Goal: Answer question/provide support: Share knowledge or assist other users

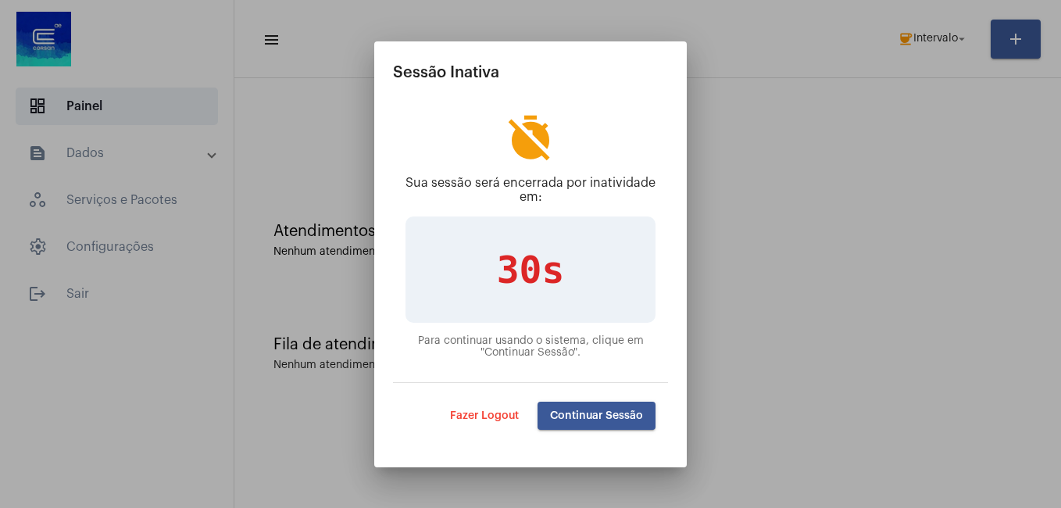
click at [576, 418] on span "Continuar Sessão" at bounding box center [596, 415] width 93 height 11
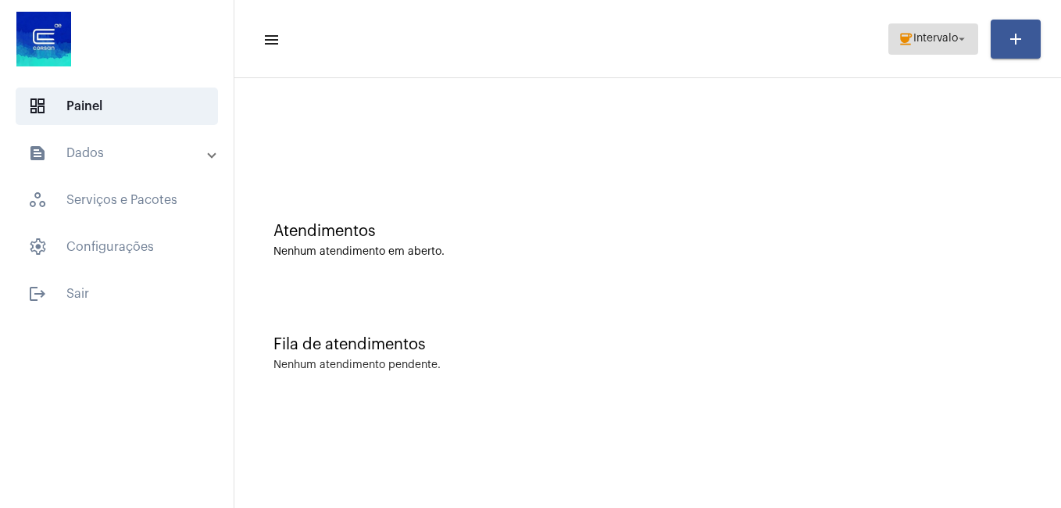
click at [944, 44] on span "Intervalo" at bounding box center [936, 39] width 45 height 11
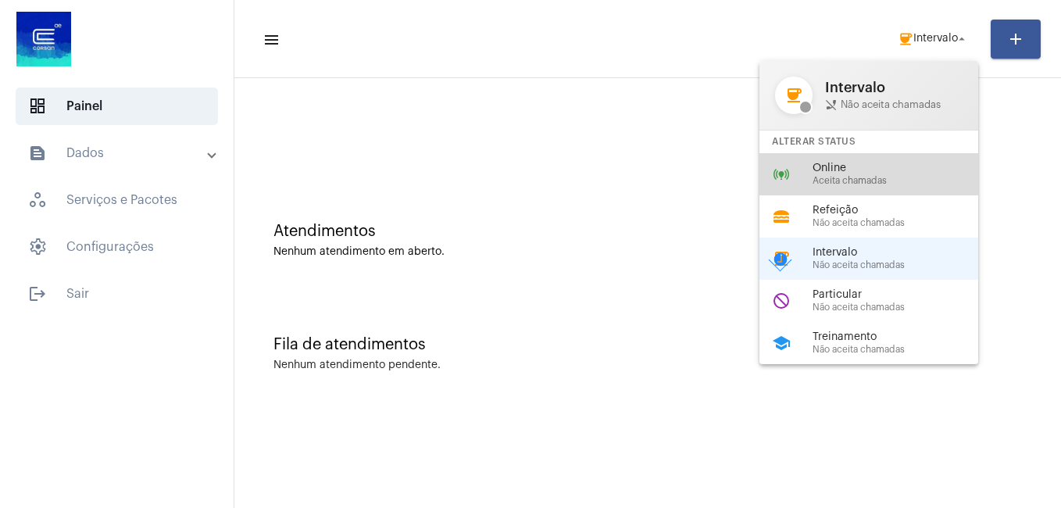
click at [836, 163] on span "Online" at bounding box center [902, 169] width 178 height 12
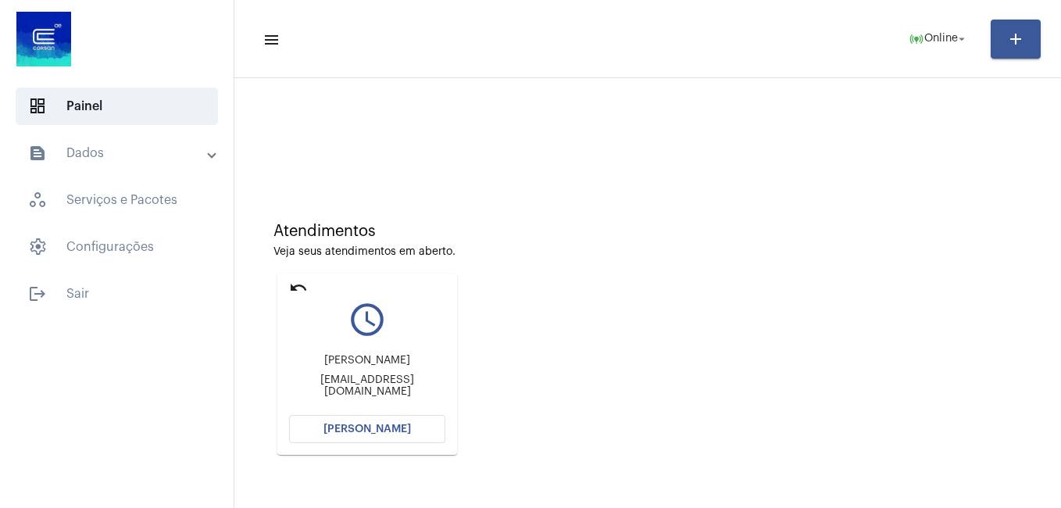
click at [322, 425] on button "[PERSON_NAME]" at bounding box center [367, 429] width 156 height 28
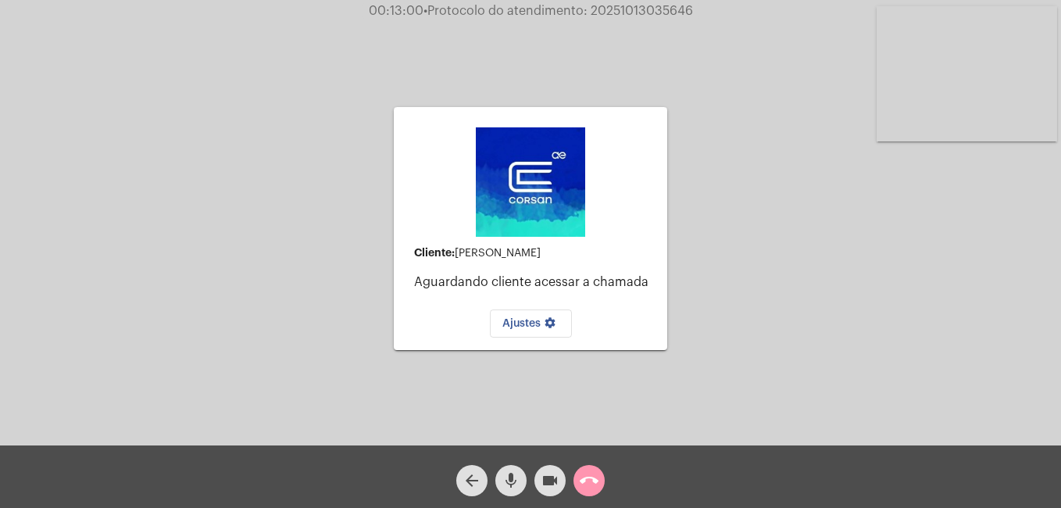
drag, startPoint x: 589, startPoint y: 9, endPoint x: 693, endPoint y: 12, distance: 104.0
click at [693, 12] on span "• Protocolo do atendimento: 20251013035646" at bounding box center [559, 11] width 270 height 13
copy span "20251013035646"
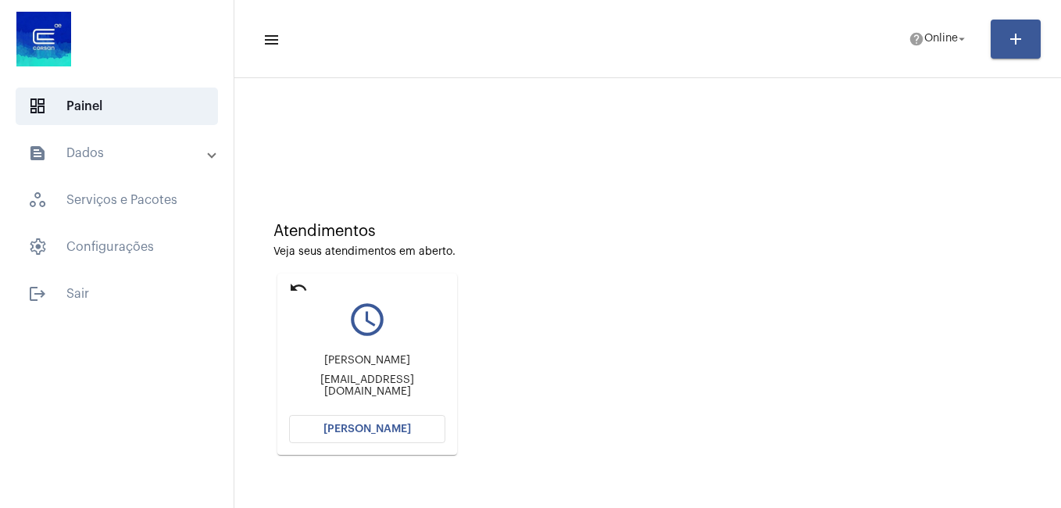
click at [349, 435] on button "[PERSON_NAME]" at bounding box center [367, 429] width 156 height 28
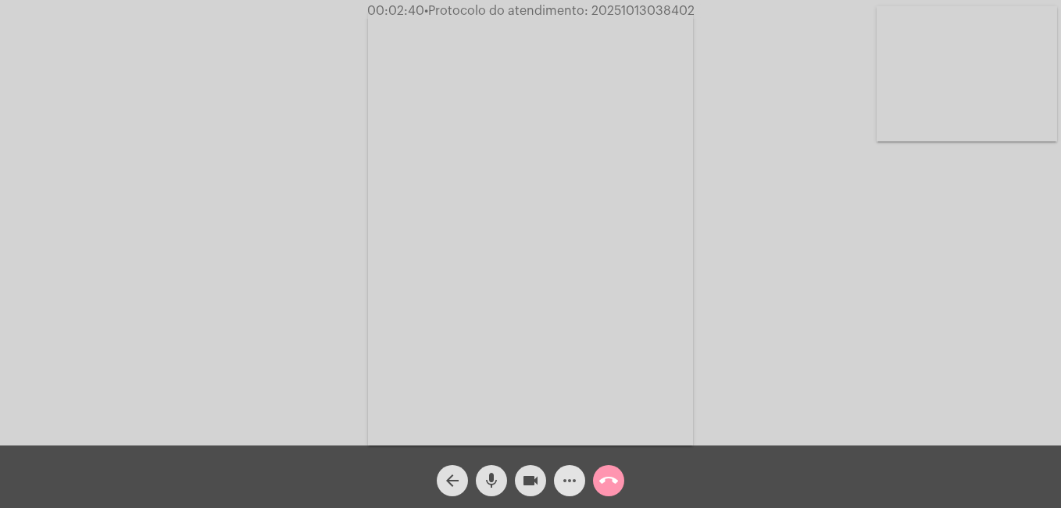
click at [561, 489] on mat-icon "more_horiz" at bounding box center [569, 480] width 19 height 19
click at [604, 479] on mat-icon "call_end" at bounding box center [609, 480] width 19 height 19
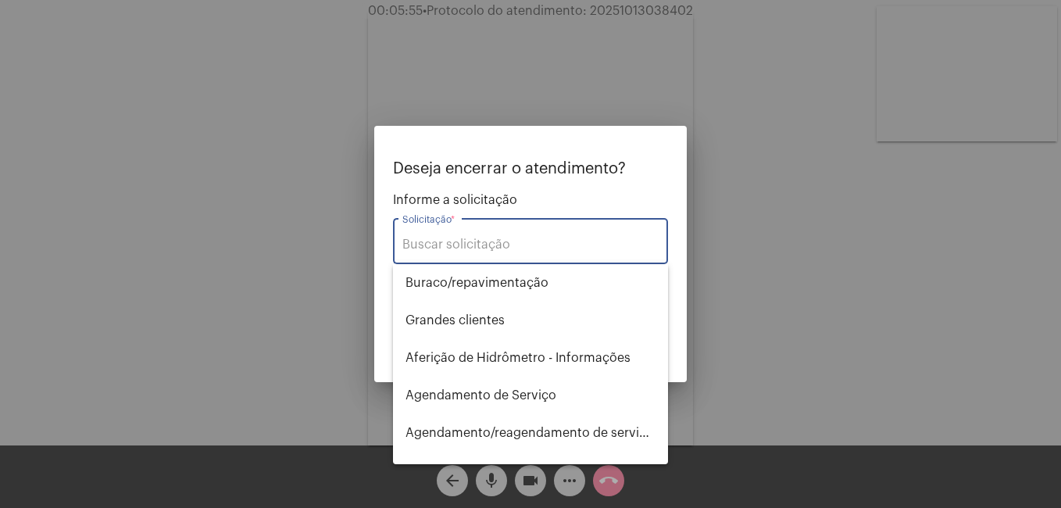
click at [424, 248] on input "Solicitação *" at bounding box center [531, 245] width 256 height 14
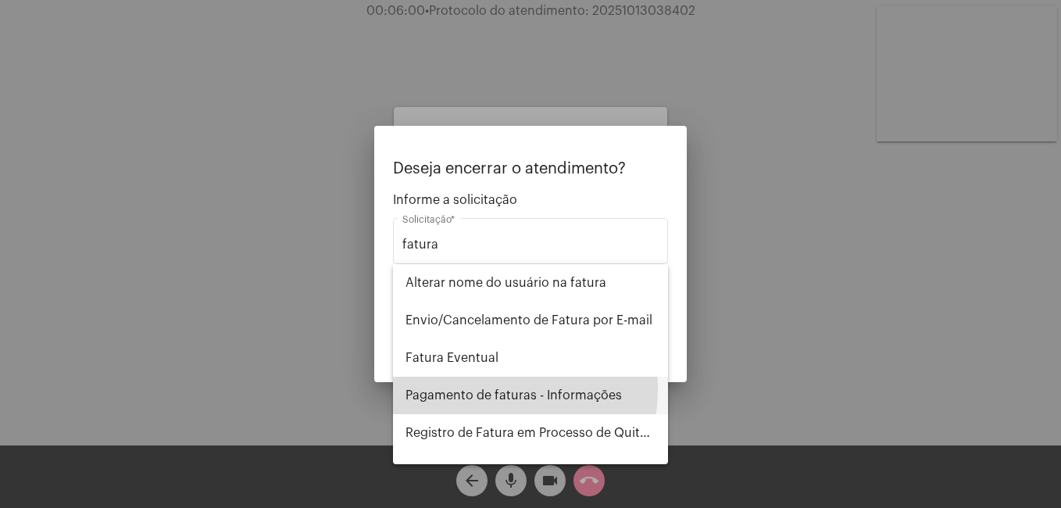
click at [449, 388] on span "Pagamento de faturas - Informações" at bounding box center [531, 396] width 250 height 38
type input "Pagamento de faturas - Informações"
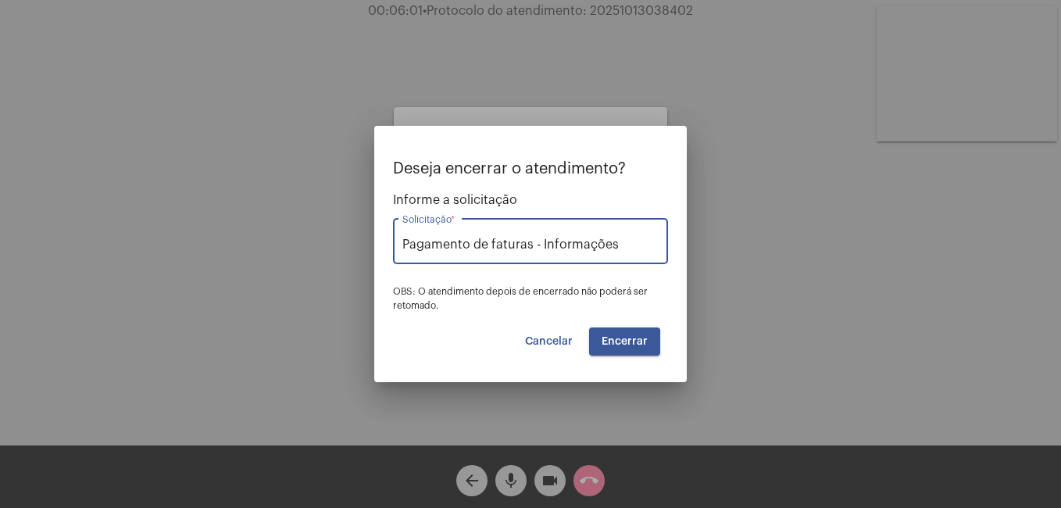
click at [617, 349] on button "Encerrar" at bounding box center [624, 342] width 71 height 28
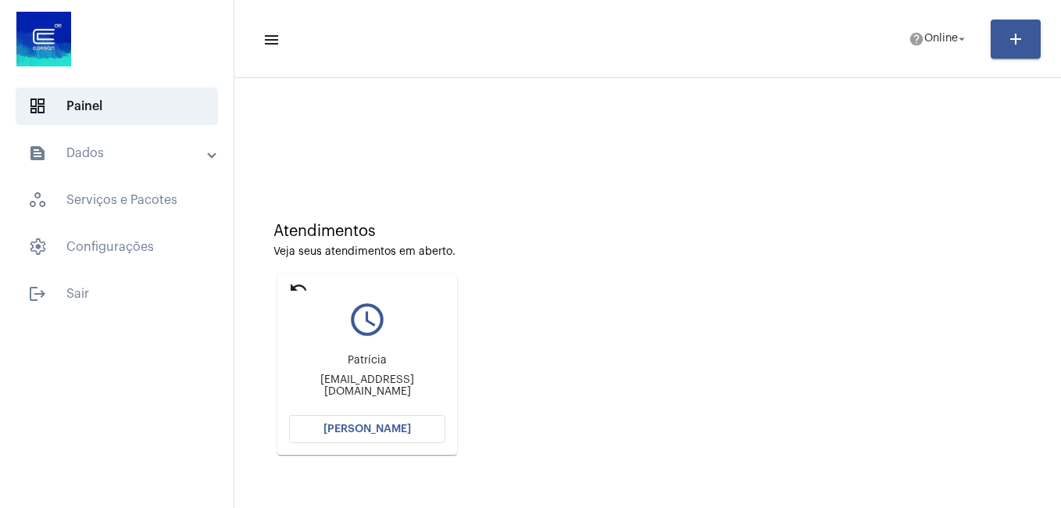
click at [334, 422] on button "[PERSON_NAME]" at bounding box center [367, 429] width 156 height 28
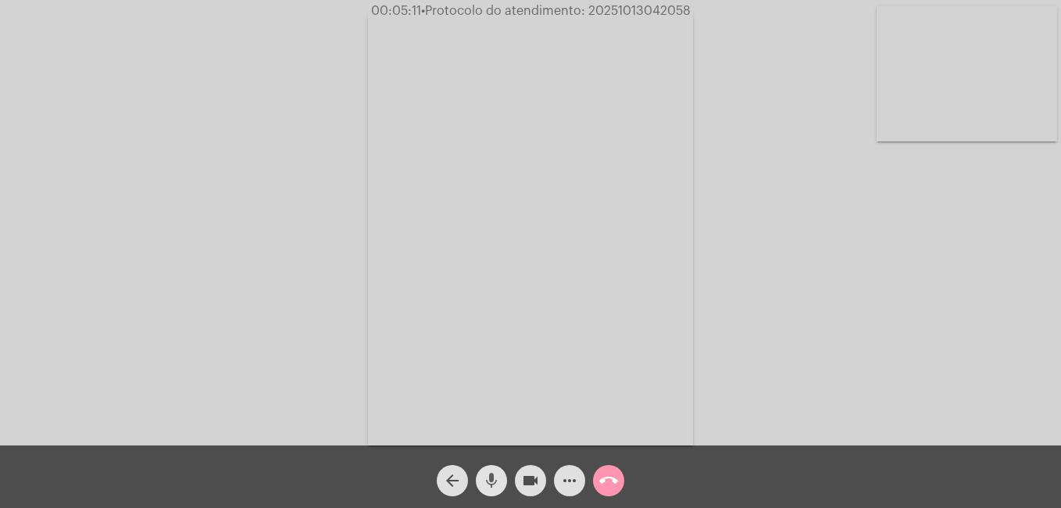
click at [489, 484] on mat-icon "mic" at bounding box center [491, 480] width 19 height 19
click at [527, 485] on mat-icon "videocam" at bounding box center [530, 480] width 19 height 19
click at [491, 482] on mat-icon "mic_off" at bounding box center [491, 480] width 19 height 19
click at [491, 482] on mat-icon "mic" at bounding box center [491, 480] width 19 height 19
click at [492, 479] on mat-icon "mic_off" at bounding box center [491, 480] width 19 height 19
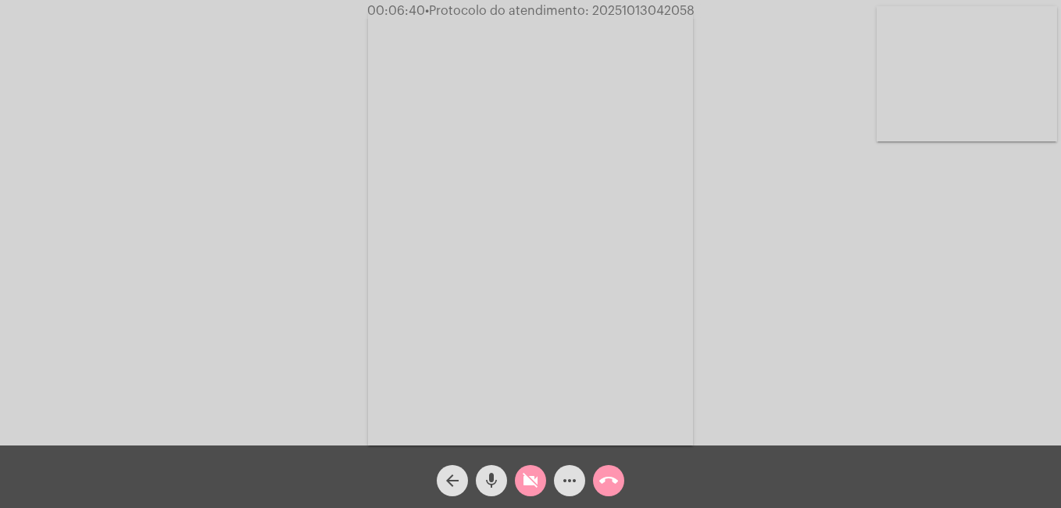
click at [525, 481] on mat-icon "videocam_off" at bounding box center [530, 480] width 19 height 19
click at [492, 485] on mat-icon "mic" at bounding box center [491, 480] width 19 height 19
click at [531, 483] on mat-icon "videocam" at bounding box center [530, 480] width 19 height 19
click at [483, 485] on mat-icon "mic_off" at bounding box center [491, 480] width 19 height 19
click at [487, 485] on mat-icon "mic" at bounding box center [491, 480] width 19 height 19
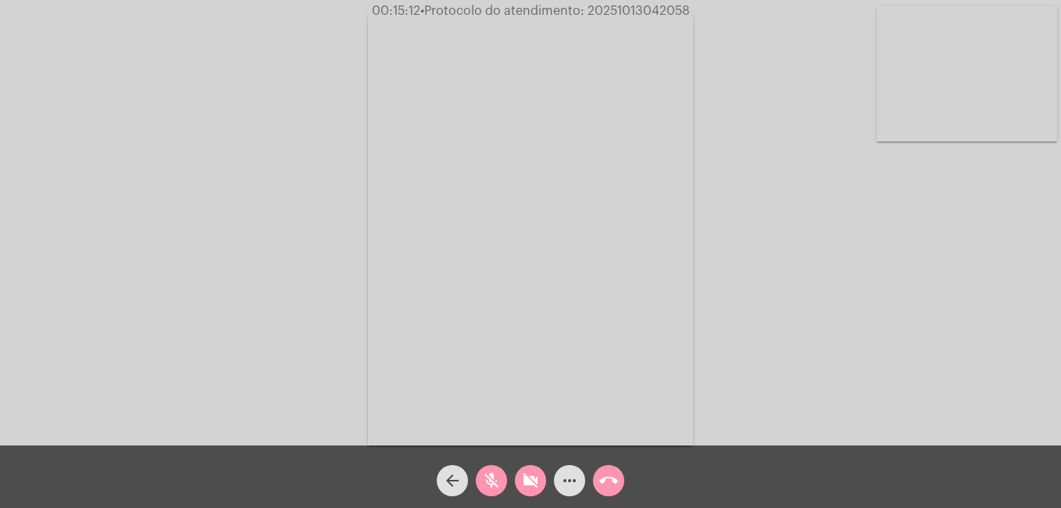
click at [485, 486] on mat-icon "mic_off" at bounding box center [491, 480] width 19 height 19
click at [528, 476] on mat-icon "videocam_off" at bounding box center [530, 480] width 19 height 19
drag, startPoint x: 589, startPoint y: 9, endPoint x: 696, endPoint y: 14, distance: 106.4
click at [696, 14] on span "00:16:05 • Protocolo do atendimento: 20251013042058" at bounding box center [530, 11] width 335 height 16
copy span "20251013042058"
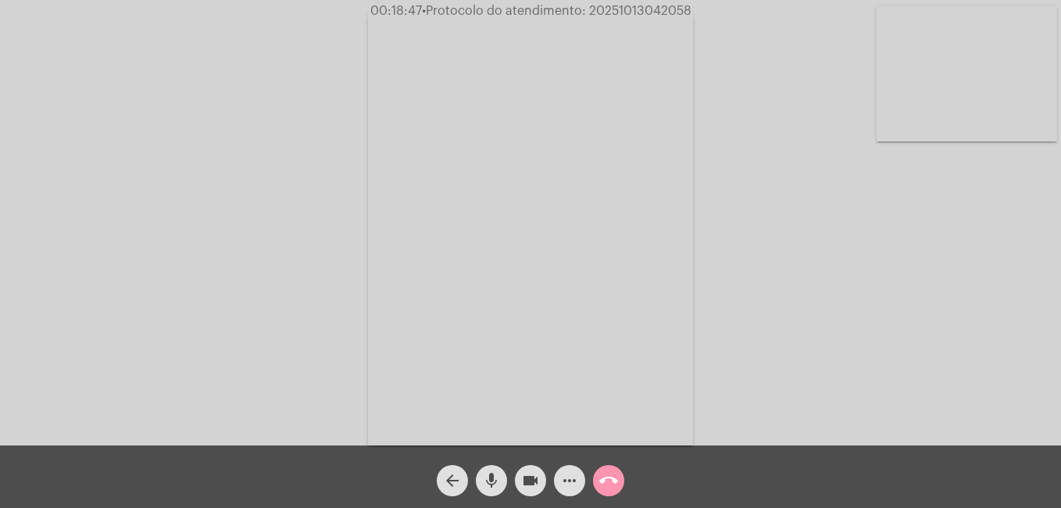
click at [488, 484] on mat-icon "mic" at bounding box center [491, 480] width 19 height 19
click at [524, 481] on mat-icon "videocam" at bounding box center [530, 480] width 19 height 19
click at [488, 478] on mat-icon "mic_off" at bounding box center [491, 480] width 19 height 19
click at [533, 482] on mat-icon "videocam_off" at bounding box center [530, 480] width 19 height 19
click at [526, 484] on mat-icon "videocam" at bounding box center [530, 480] width 19 height 19
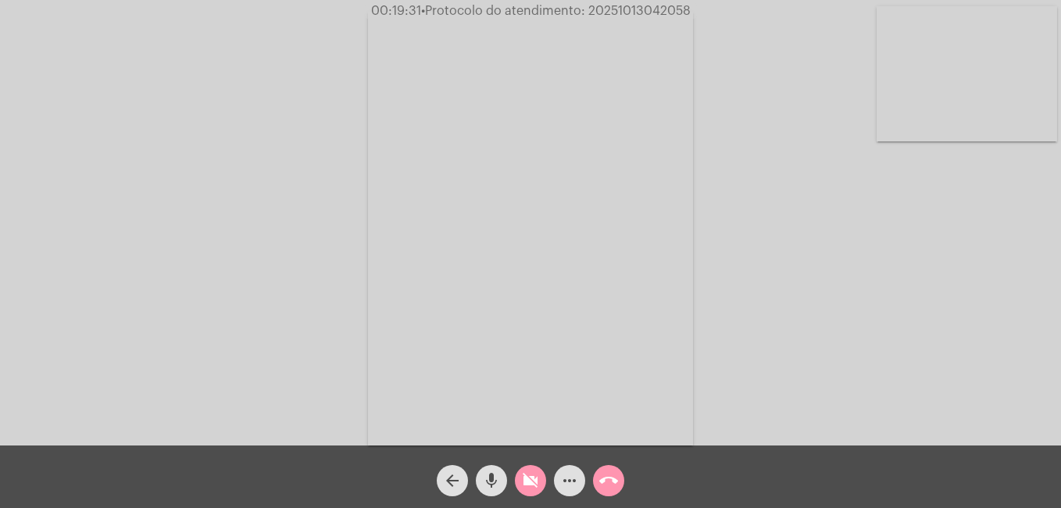
click at [617, 483] on mat-icon "call_end" at bounding box center [609, 480] width 19 height 19
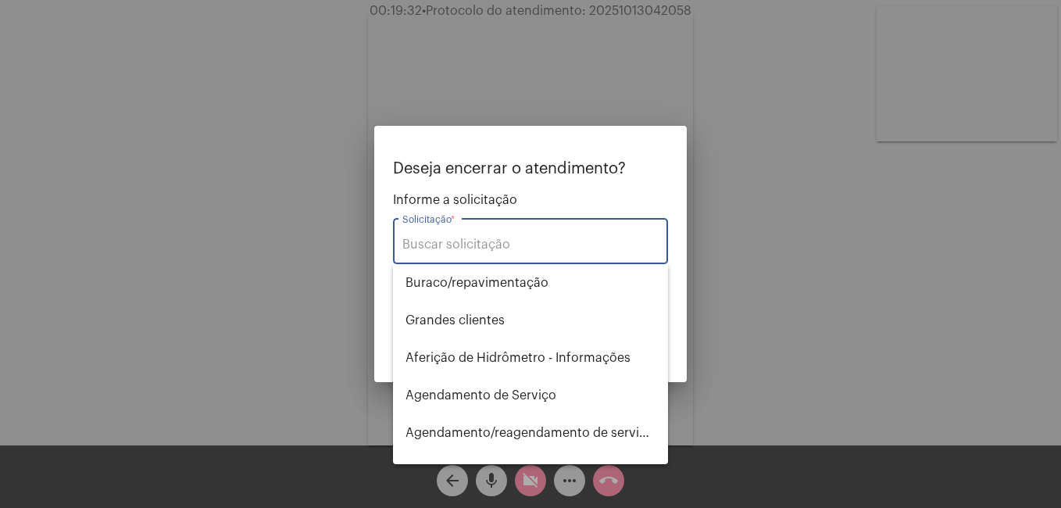
click at [447, 245] on input "Solicitação *" at bounding box center [531, 245] width 256 height 14
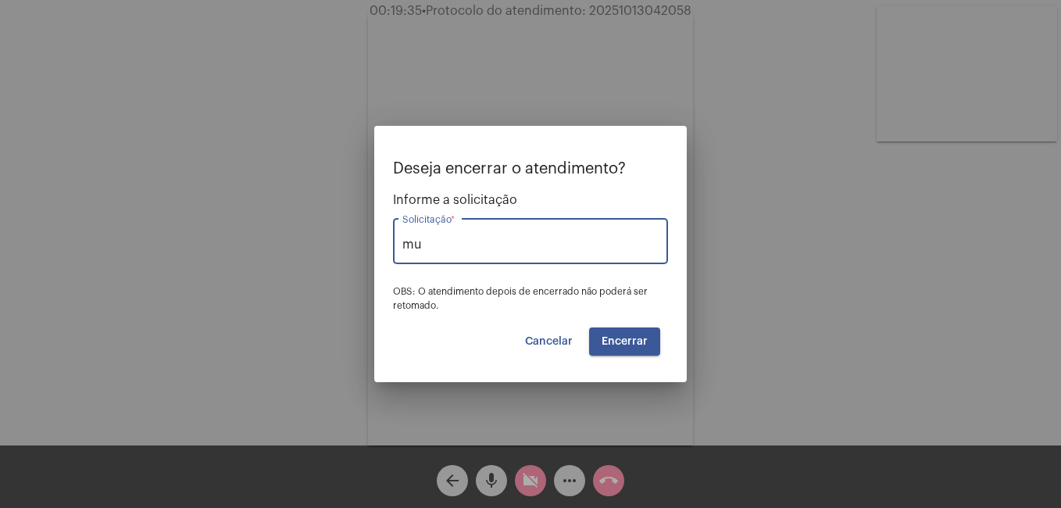
type input "m"
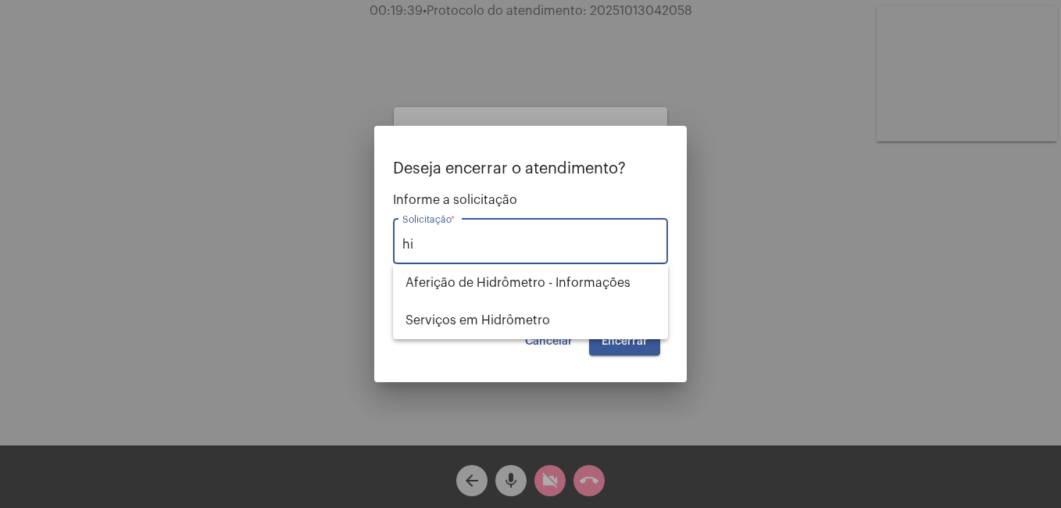
type input "h"
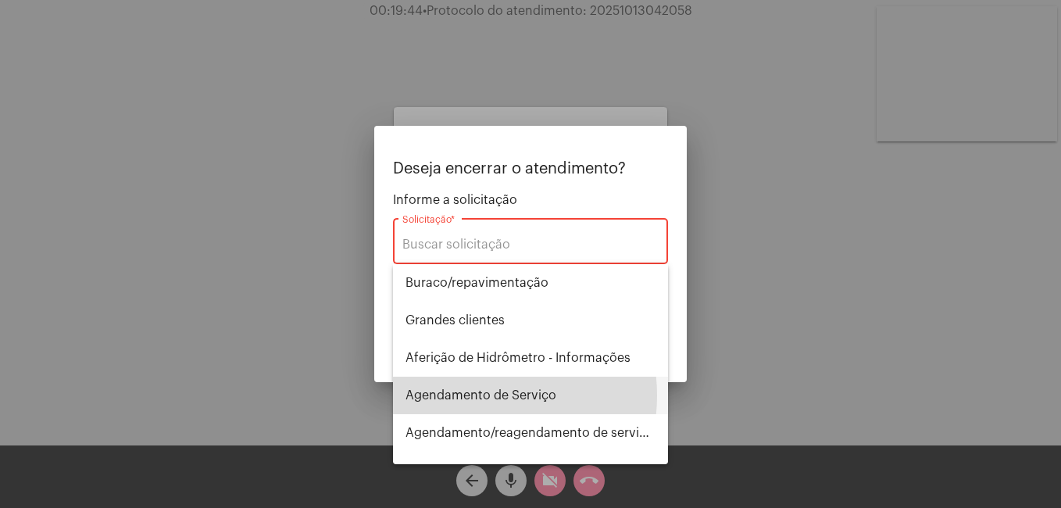
click at [467, 396] on span "Agendamento de Serviço" at bounding box center [531, 396] width 250 height 38
type input "Agendamento de Serviço"
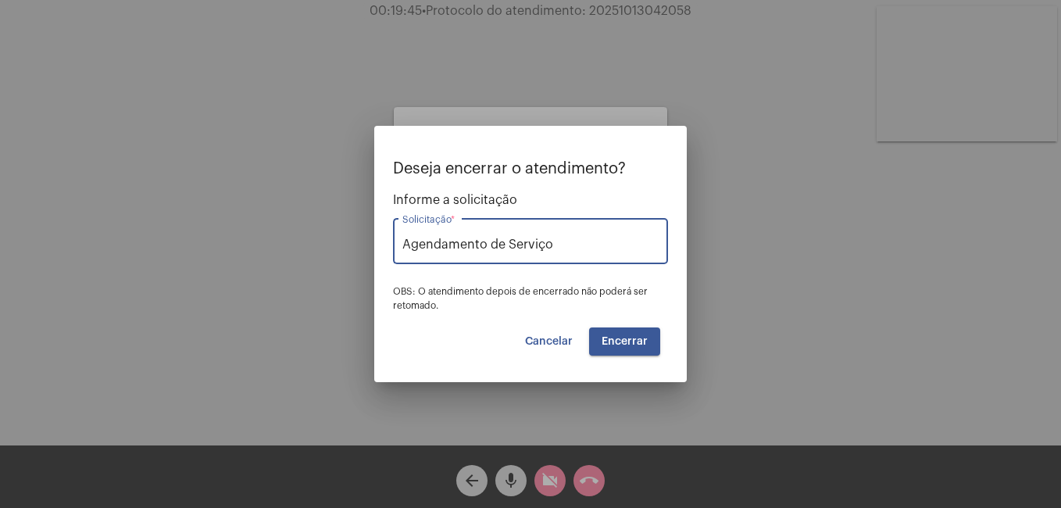
click at [643, 331] on button "Encerrar" at bounding box center [624, 342] width 71 height 28
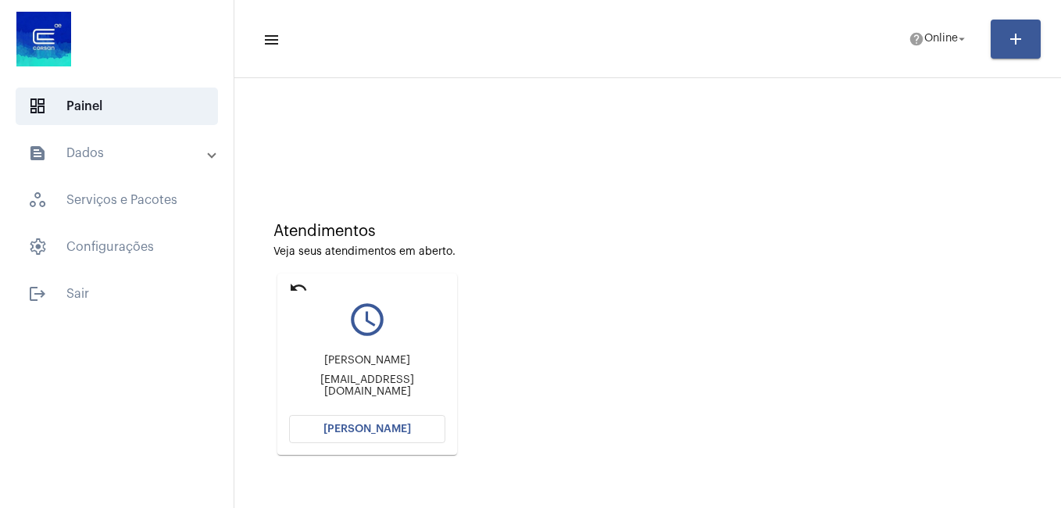
click at [338, 430] on span "[PERSON_NAME]" at bounding box center [368, 429] width 88 height 11
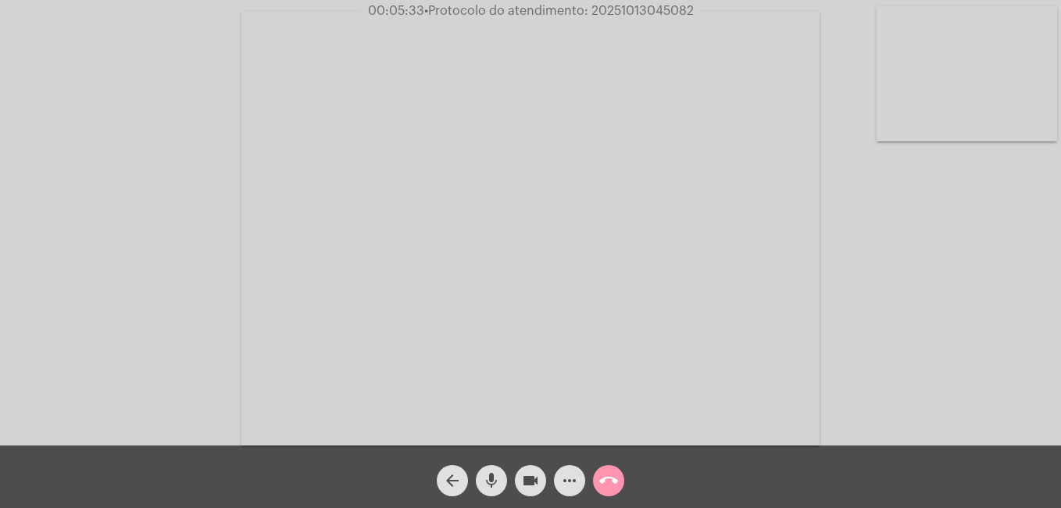
click at [490, 487] on mat-icon "mic" at bounding box center [491, 480] width 19 height 19
click at [535, 481] on mat-icon "videocam" at bounding box center [530, 480] width 19 height 19
click at [492, 475] on mat-icon "mic_off" at bounding box center [491, 480] width 19 height 19
click at [492, 484] on mat-icon "mic" at bounding box center [491, 480] width 19 height 19
drag, startPoint x: 593, startPoint y: 14, endPoint x: 699, endPoint y: 16, distance: 105.5
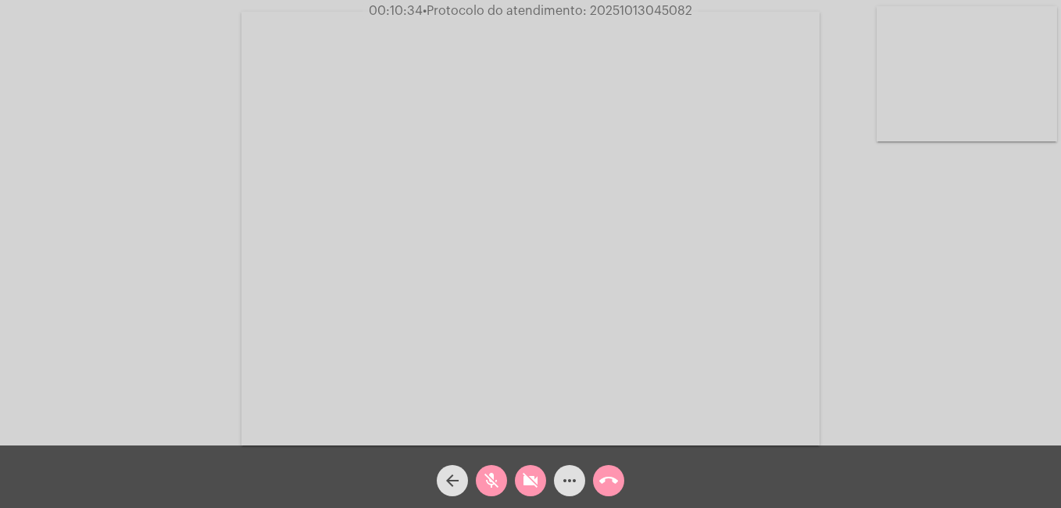
click at [699, 16] on div "00:10:34 • Protocolo do atendimento: 20251013045082" at bounding box center [530, 11] width 1061 height 14
copy span "20251013045082"
click at [497, 480] on mat-icon "mic_off" at bounding box center [491, 480] width 19 height 19
click at [489, 484] on mat-icon "mic" at bounding box center [491, 480] width 19 height 19
click at [487, 479] on mat-icon "mic_off" at bounding box center [491, 480] width 19 height 19
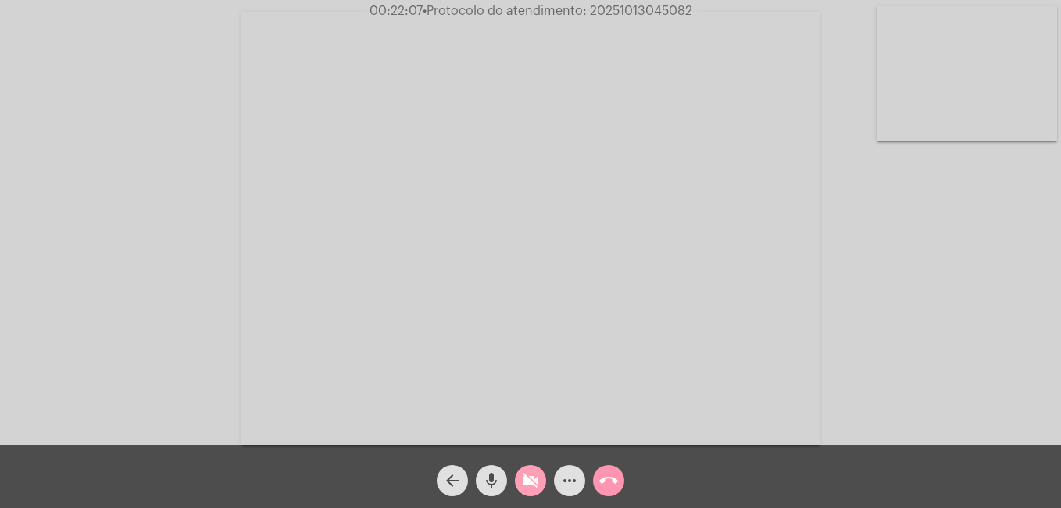
click at [521, 488] on mat-icon "videocam_off" at bounding box center [530, 480] width 19 height 19
click at [573, 476] on mat-icon "more_horiz" at bounding box center [569, 480] width 19 height 19
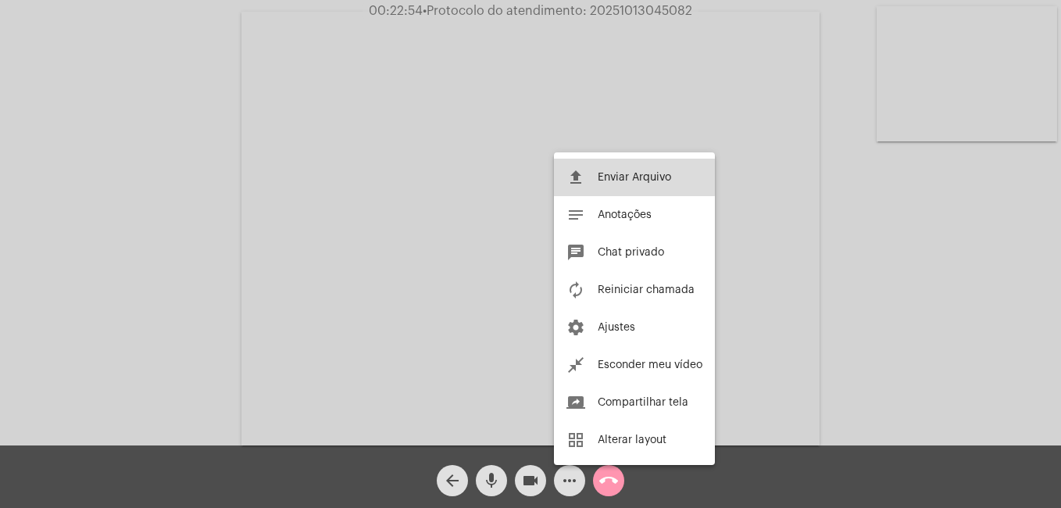
click at [607, 177] on span "Enviar Arquivo" at bounding box center [634, 177] width 73 height 11
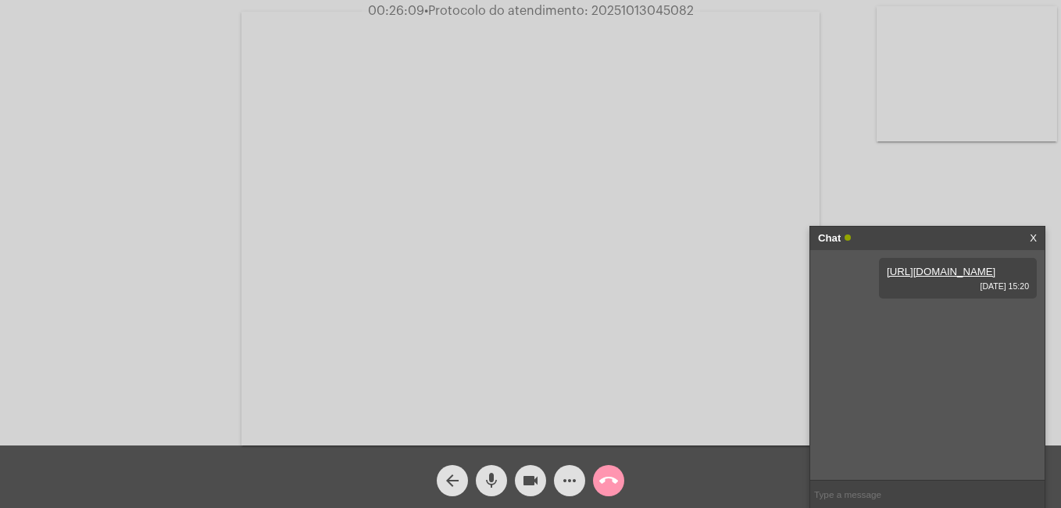
click at [572, 479] on mat-icon "more_horiz" at bounding box center [569, 480] width 19 height 19
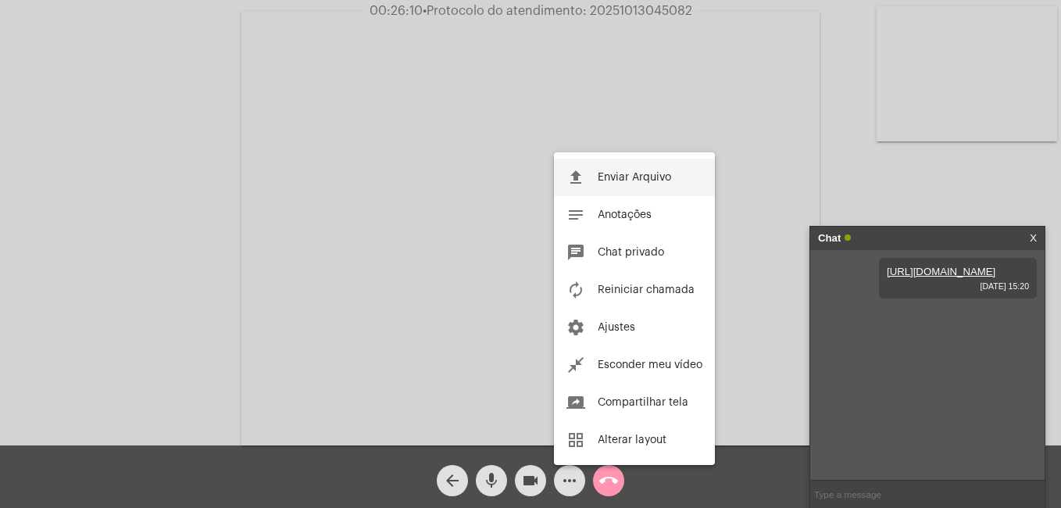
click at [614, 182] on span "Enviar Arquivo" at bounding box center [634, 177] width 73 height 11
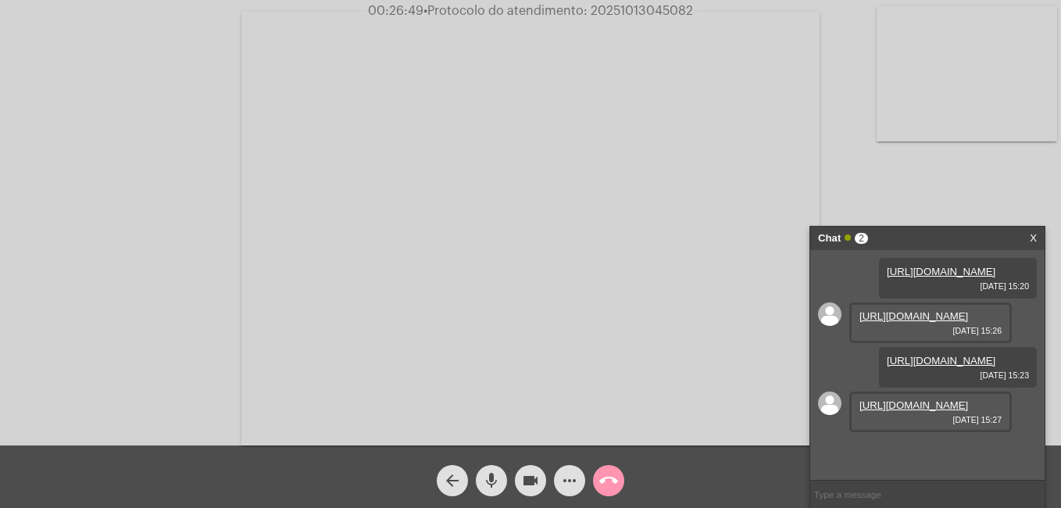
click at [947, 277] on link "[URL][DOMAIN_NAME]" at bounding box center [941, 272] width 109 height 12
click at [930, 277] on link "[URL][DOMAIN_NAME]" at bounding box center [941, 272] width 109 height 12
click at [489, 473] on mat-icon "mic" at bounding box center [491, 480] width 19 height 19
click at [528, 485] on mat-icon "videocam" at bounding box center [530, 480] width 19 height 19
